Goal: Find specific page/section: Find specific page/section

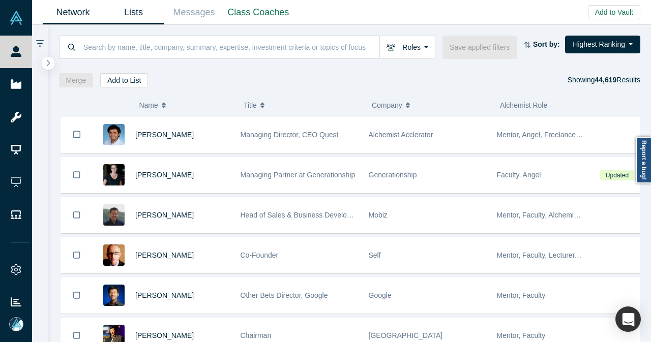
click at [136, 8] on link "Lists" at bounding box center [133, 13] width 61 height 24
